Goal: Transaction & Acquisition: Register for event/course

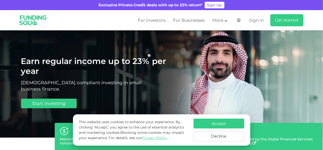
scroll to position [21, 0]
click at [226, 121] on button "Accept" at bounding box center [219, 124] width 51 height 10
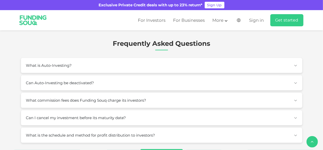
scroll to position [640, 0]
drag, startPoint x: 176, startPoint y: 69, endPoint x: 135, endPoint y: 74, distance: 40.6
drag, startPoint x: 137, startPoint y: 69, endPoint x: 121, endPoint y: 69, distance: 16.2
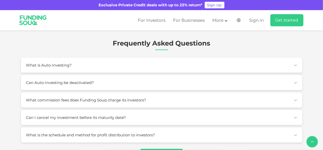
type tc-range-slider "1"
drag, startPoint x: 196, startPoint y: 69, endPoint x: 111, endPoint y: 69, distance: 85.4
drag, startPoint x: 38, startPoint y: 70, endPoint x: 32, endPoint y: 71, distance: 6.1
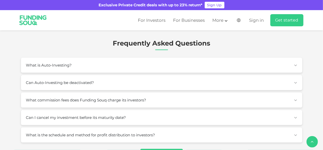
type tc-range-slider "10000"
type tc-range-slider "30000"
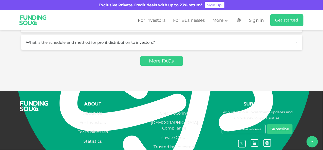
scroll to position [728, 0]
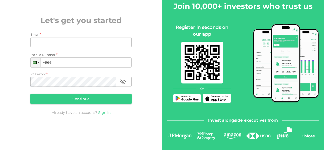
scroll to position [43, 0]
